Goal: Information Seeking & Learning: Learn about a topic

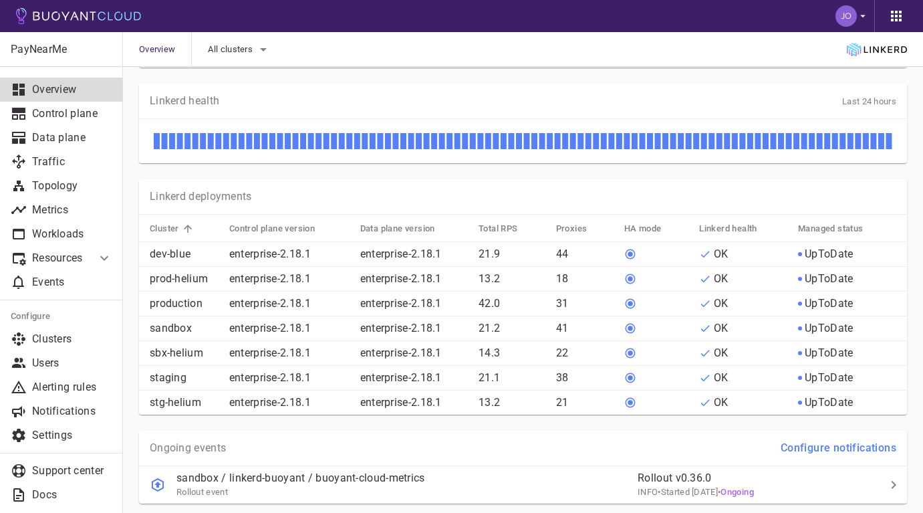
scroll to position [548, 0]
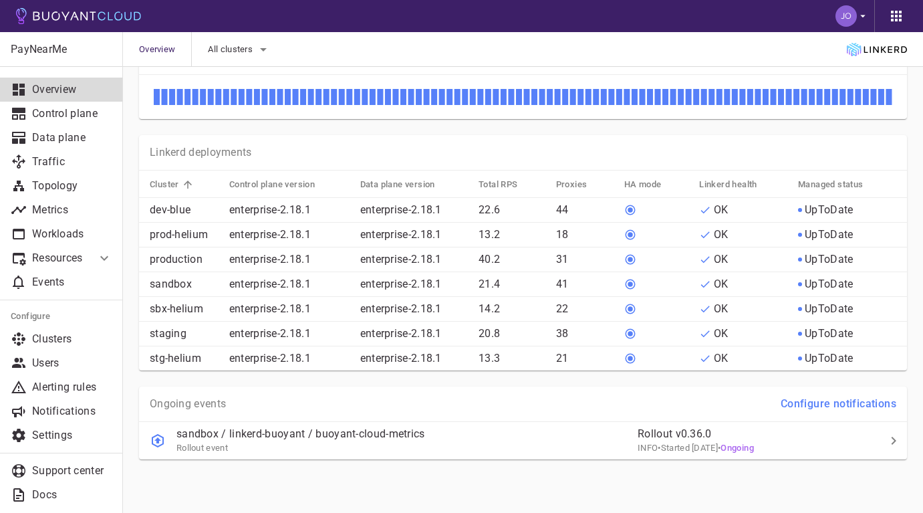
click at [52, 255] on p "Resources" at bounding box center [58, 257] width 53 height 13
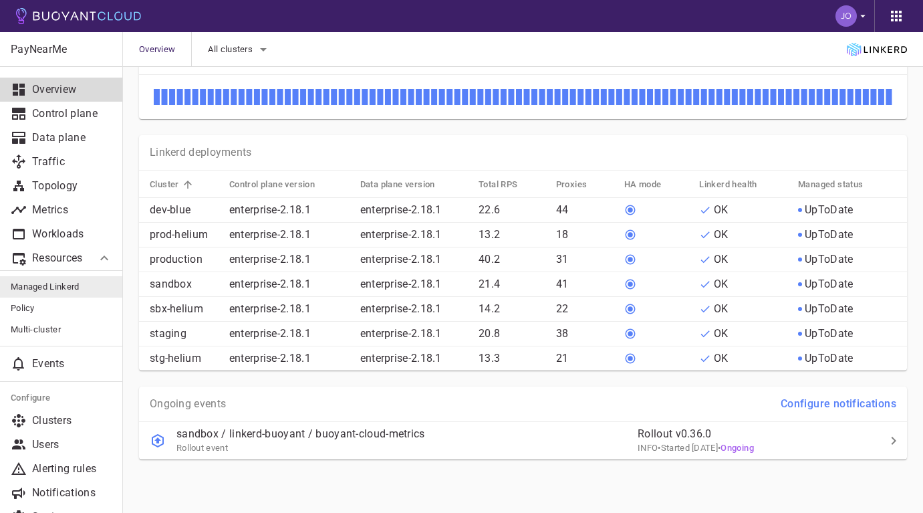
click at [45, 287] on span "Managed Linkerd" at bounding box center [62, 286] width 102 height 11
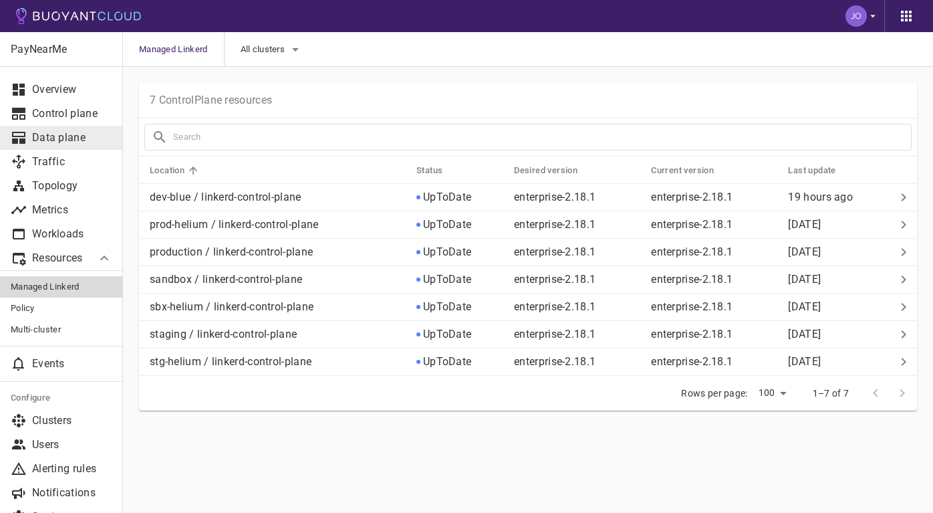
click at [68, 140] on p "Data plane" at bounding box center [72, 137] width 80 height 13
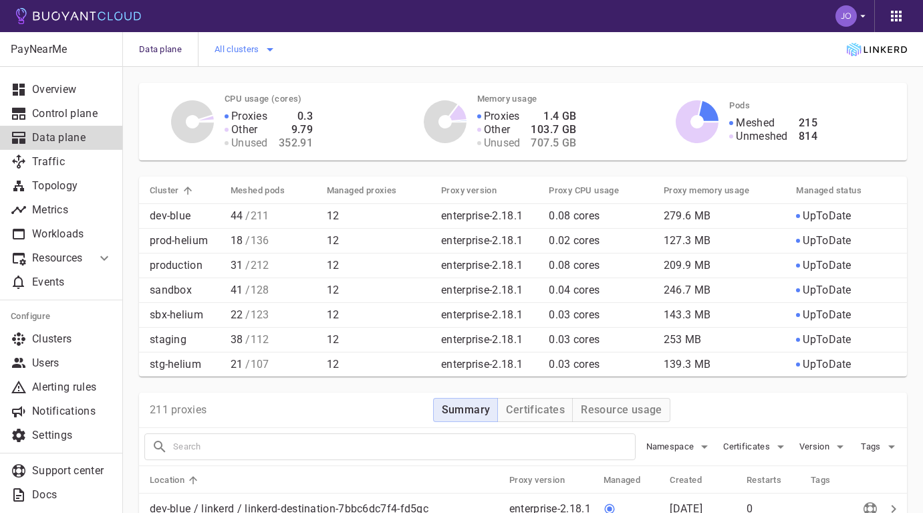
click at [274, 47] on icon "button" at bounding box center [270, 49] width 16 height 16
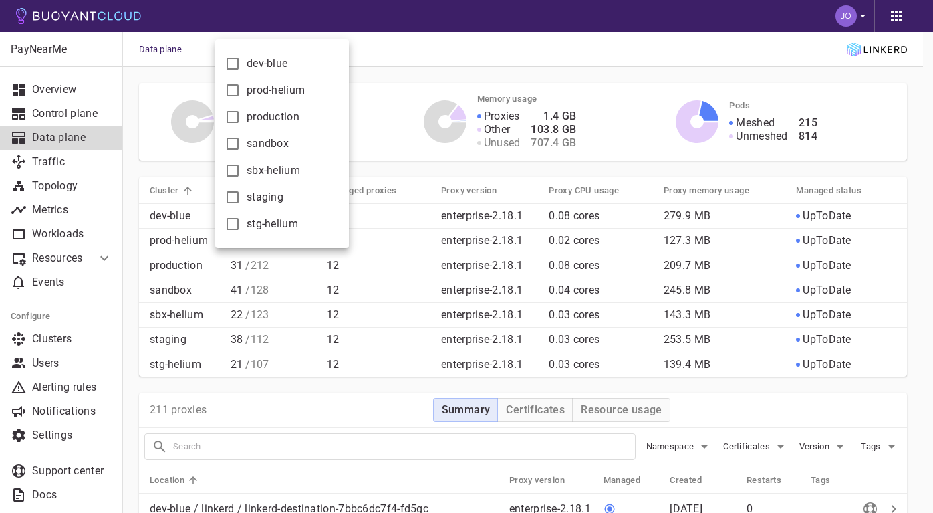
click at [406, 52] on div at bounding box center [466, 256] width 933 height 513
